Goal: Task Accomplishment & Management: Manage account settings

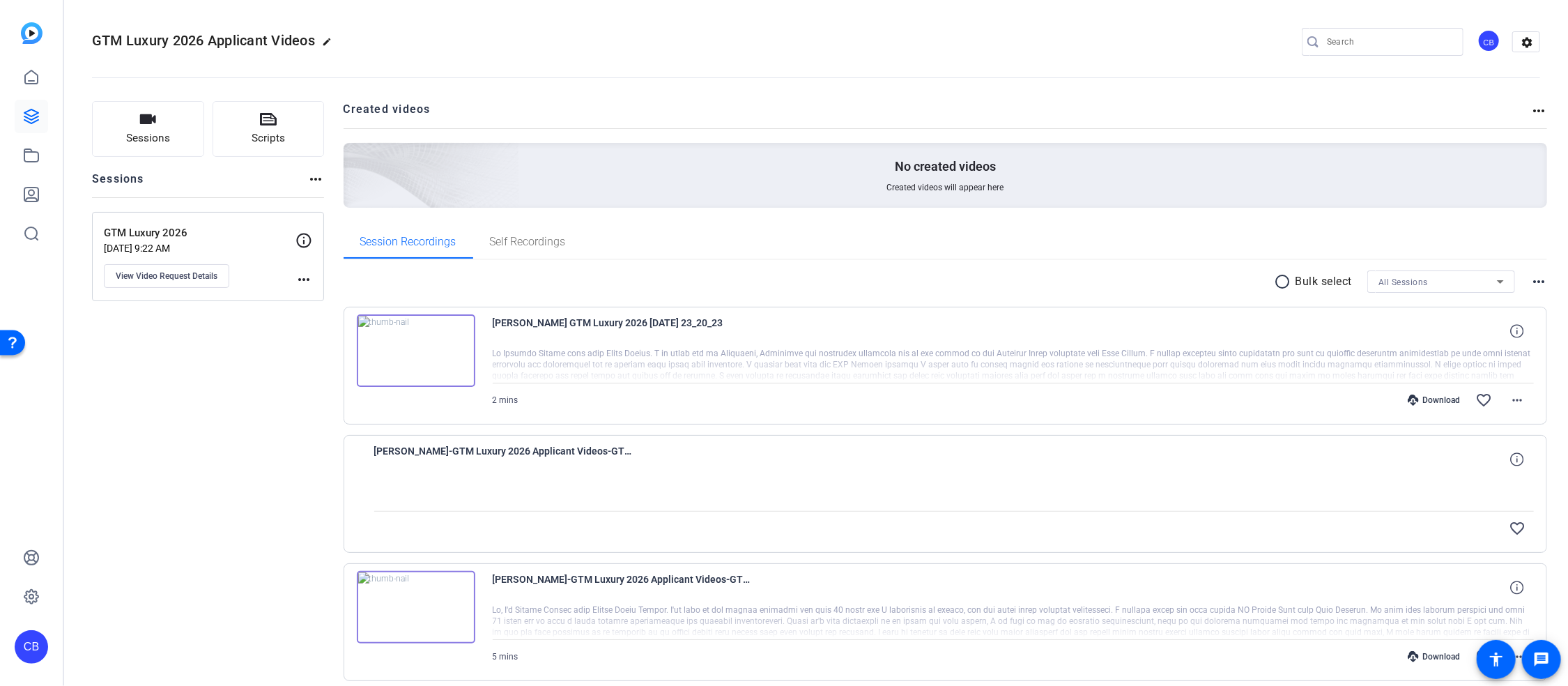
click at [416, 348] on img at bounding box center [416, 350] width 119 height 72
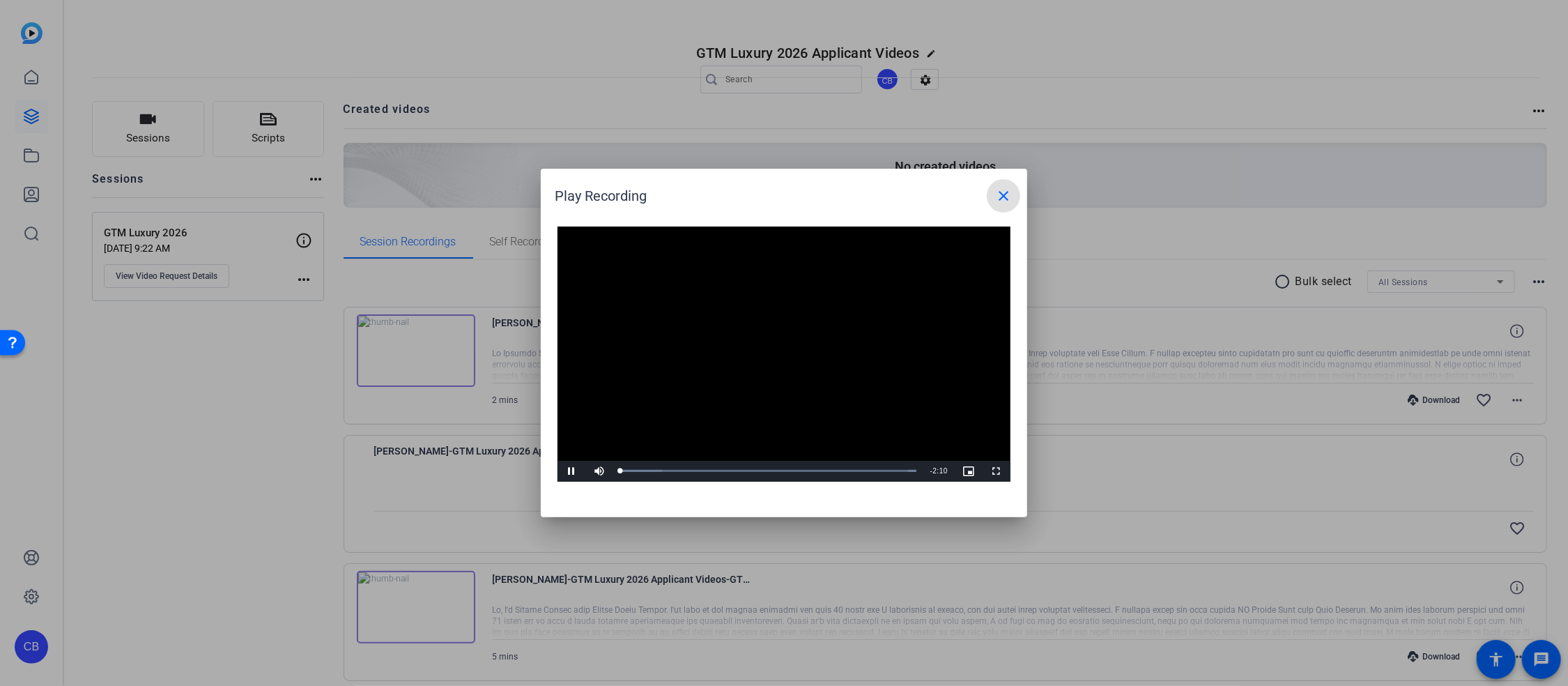
click at [777, 340] on video "Video Player" at bounding box center [784, 354] width 453 height 255
click at [574, 471] on span "Video Player" at bounding box center [571, 471] width 27 height 0
click at [1002, 197] on mat-icon "close" at bounding box center [1003, 196] width 16 height 16
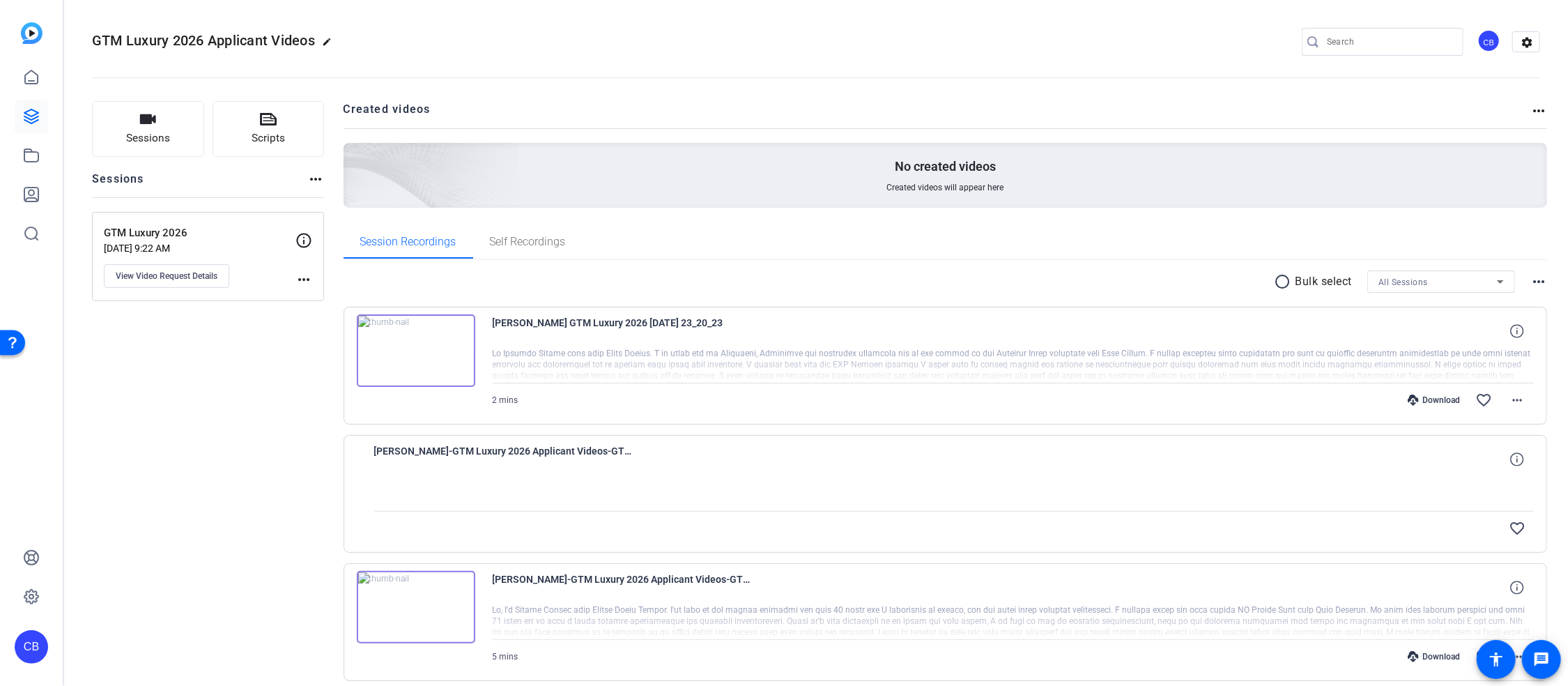
click at [410, 348] on img at bounding box center [416, 350] width 119 height 72
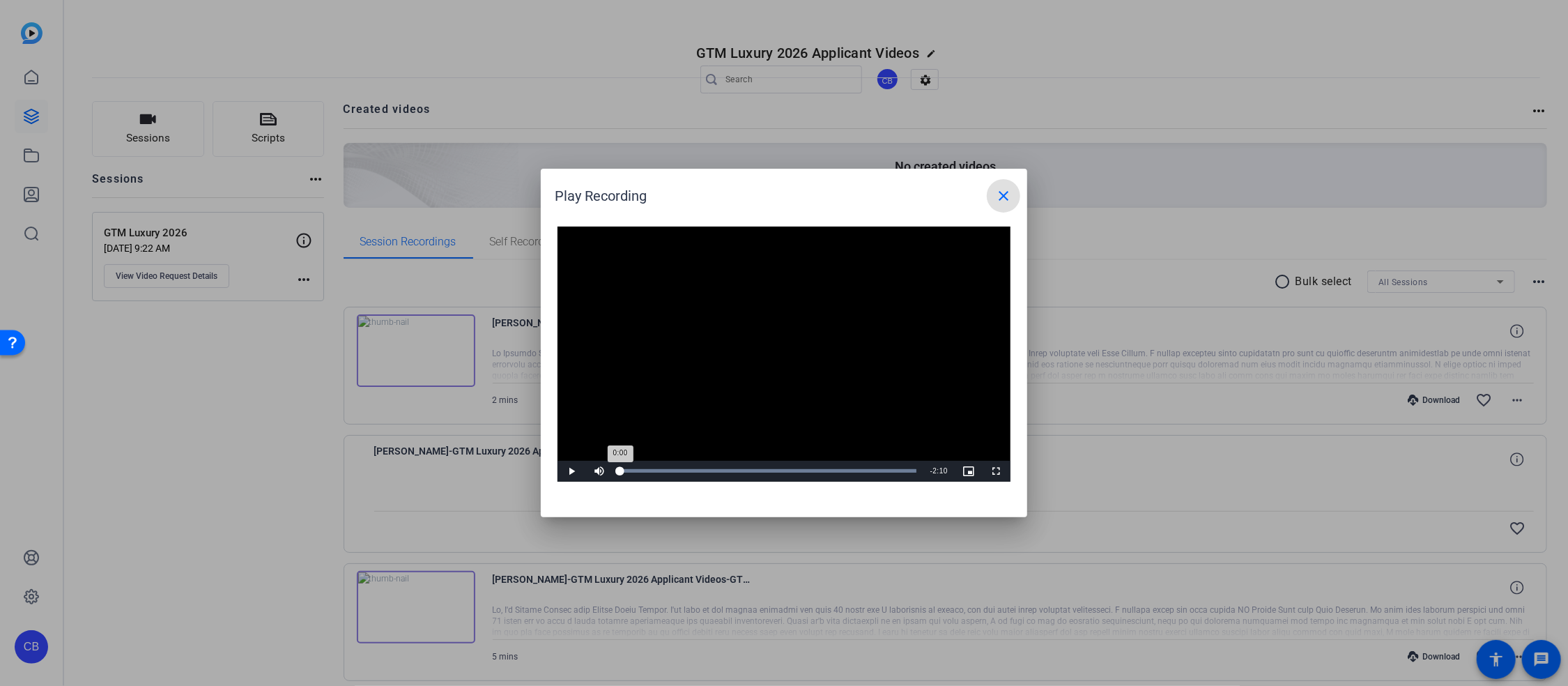
drag, startPoint x: 787, startPoint y: 473, endPoint x: 614, endPoint y: 470, distance: 173.0
click at [620, 470] on div "0:00" at bounding box center [620, 471] width 0 height 4
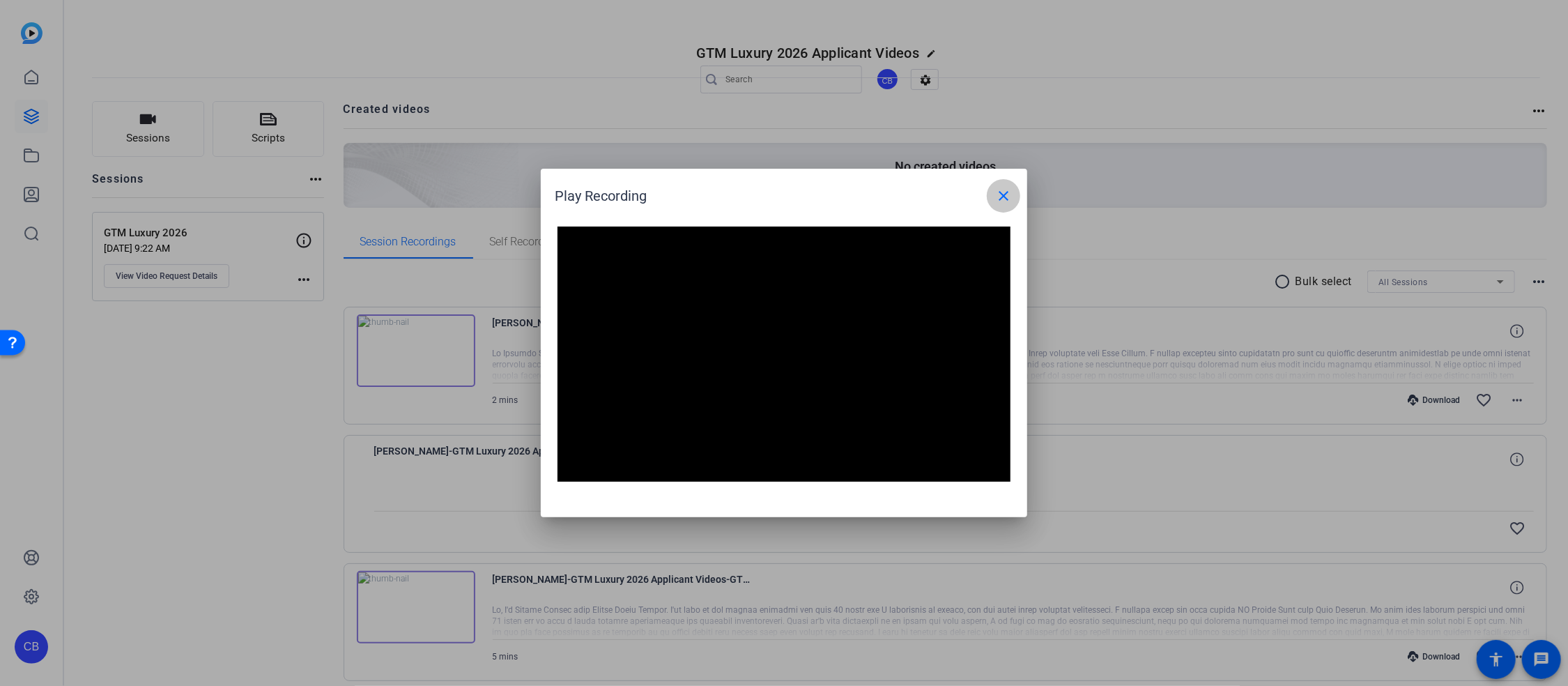
click at [1000, 195] on mat-icon "close" at bounding box center [1003, 196] width 16 height 16
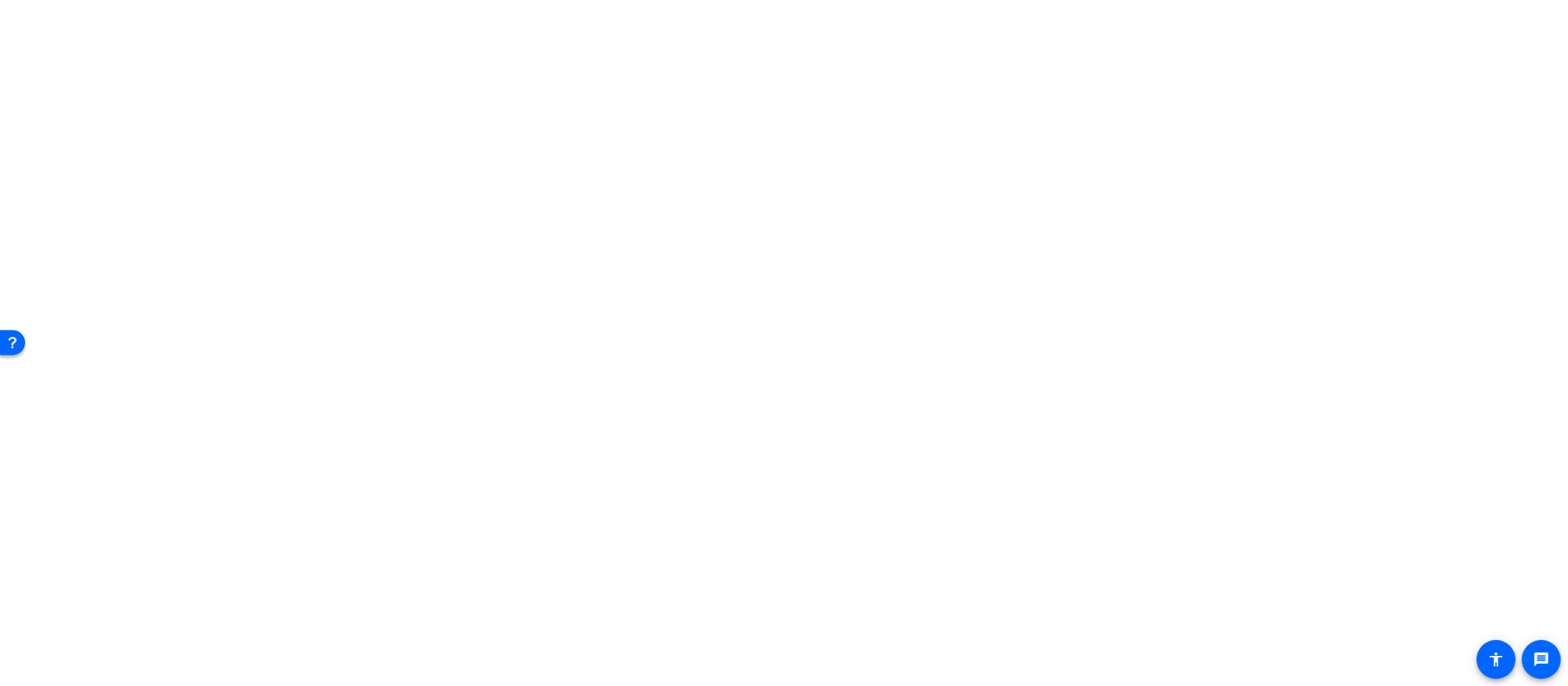
click at [1471, 546] on span "Archive clip" at bounding box center [1473, 551] width 83 height 16
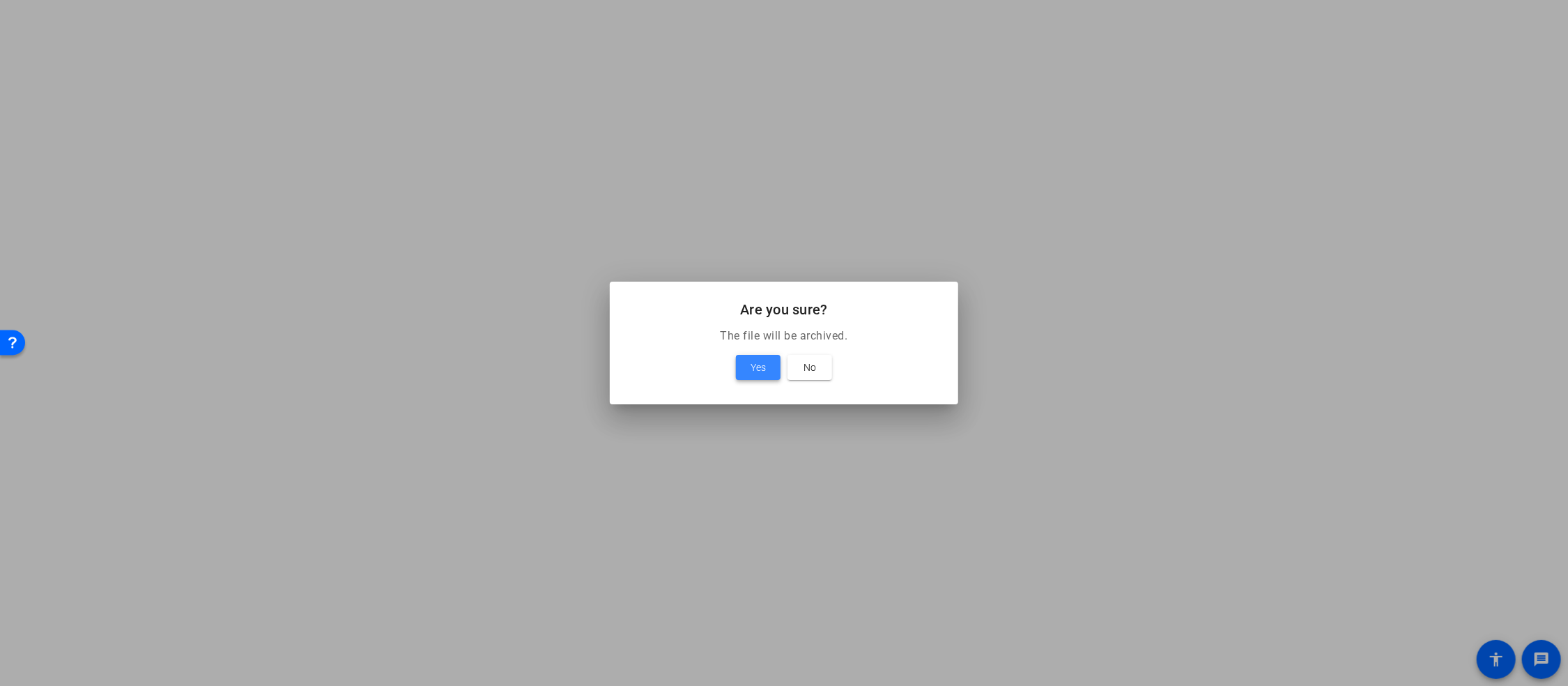
click at [757, 363] on span "Yes" at bounding box center [758, 367] width 16 height 16
